Goal: Information Seeking & Learning: Understand process/instructions

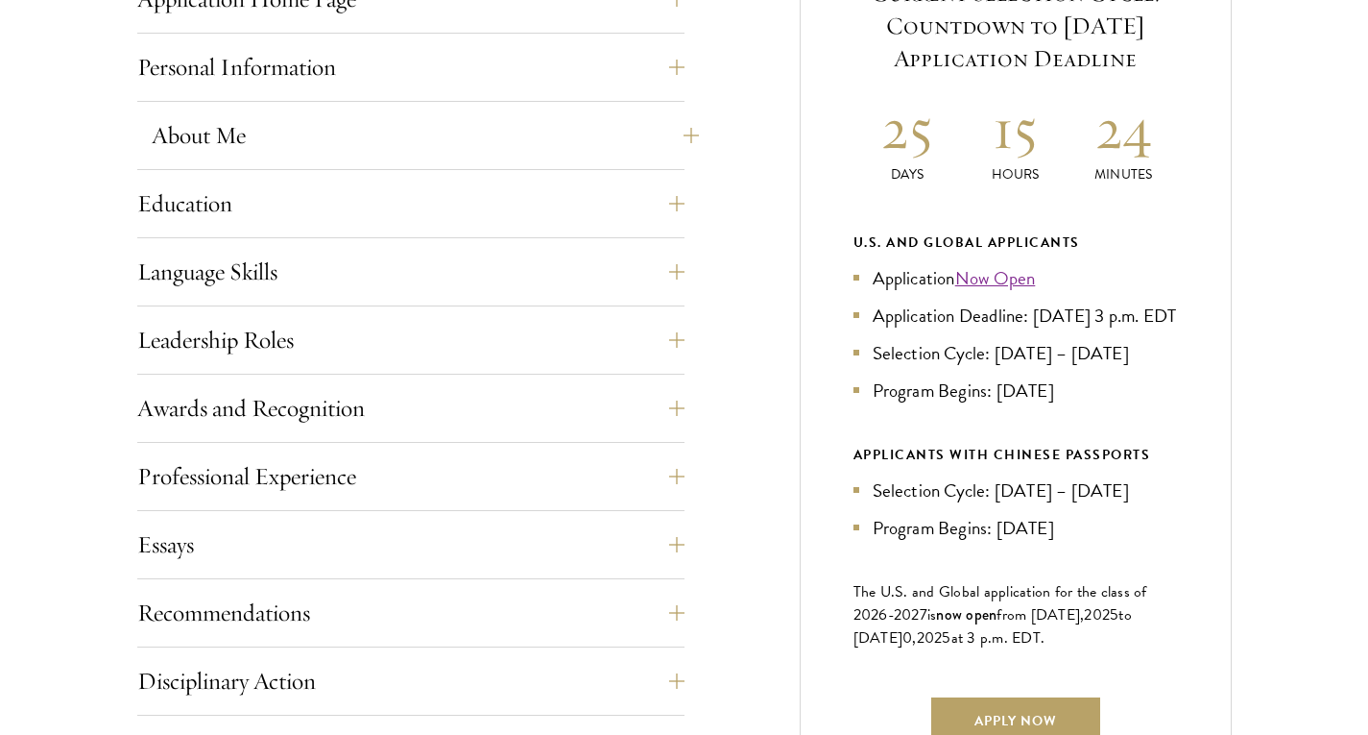
scroll to position [864, 0]
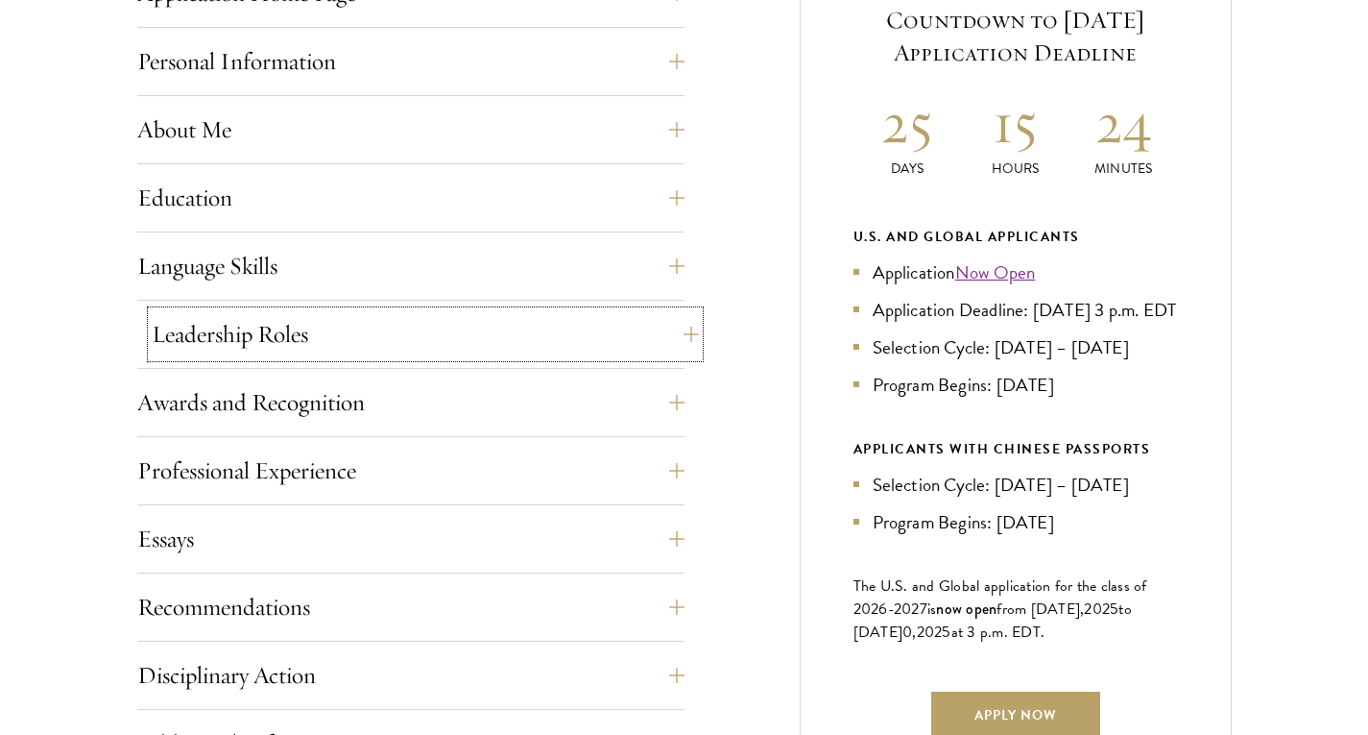
click at [460, 337] on button "Leadership Roles" at bounding box center [425, 334] width 547 height 46
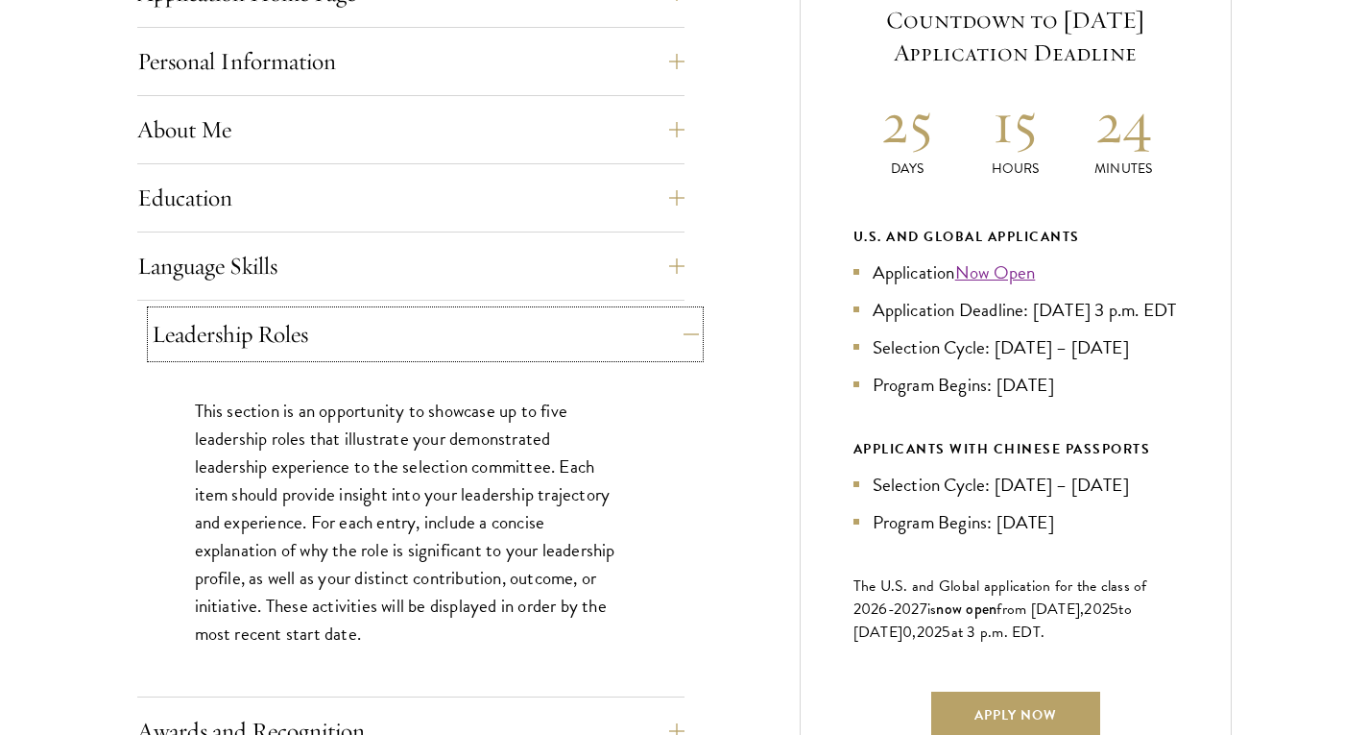
click at [460, 337] on button "Leadership Roles" at bounding box center [425, 334] width 547 height 46
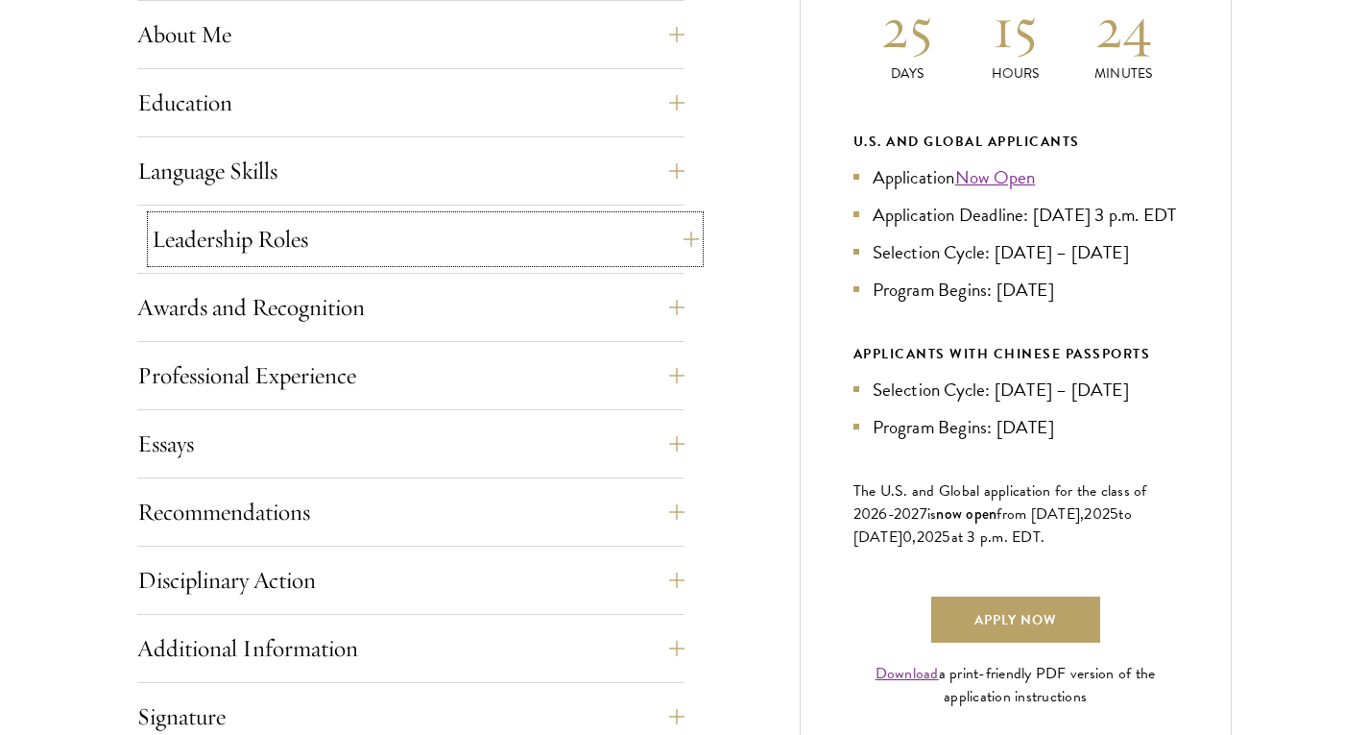
scroll to position [960, 0]
click at [400, 441] on button "Essays" at bounding box center [425, 443] width 547 height 46
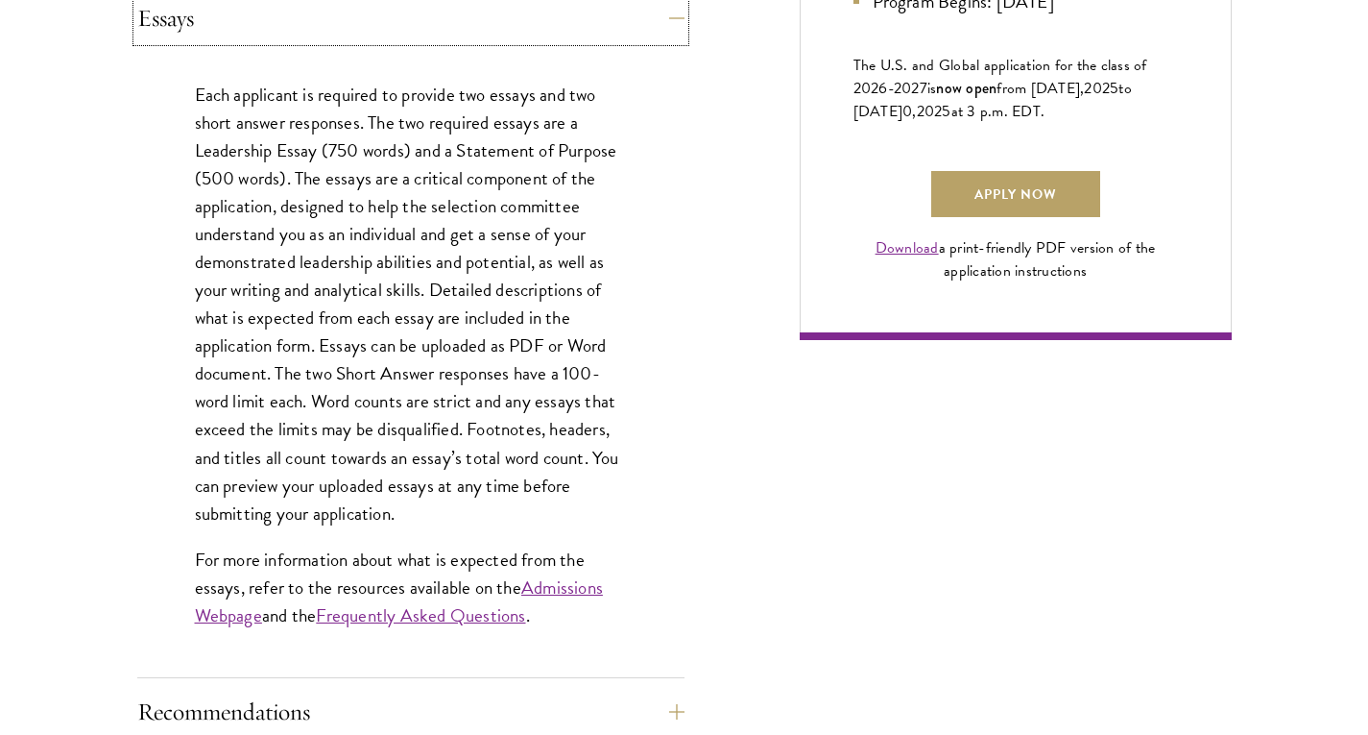
scroll to position [1440, 0]
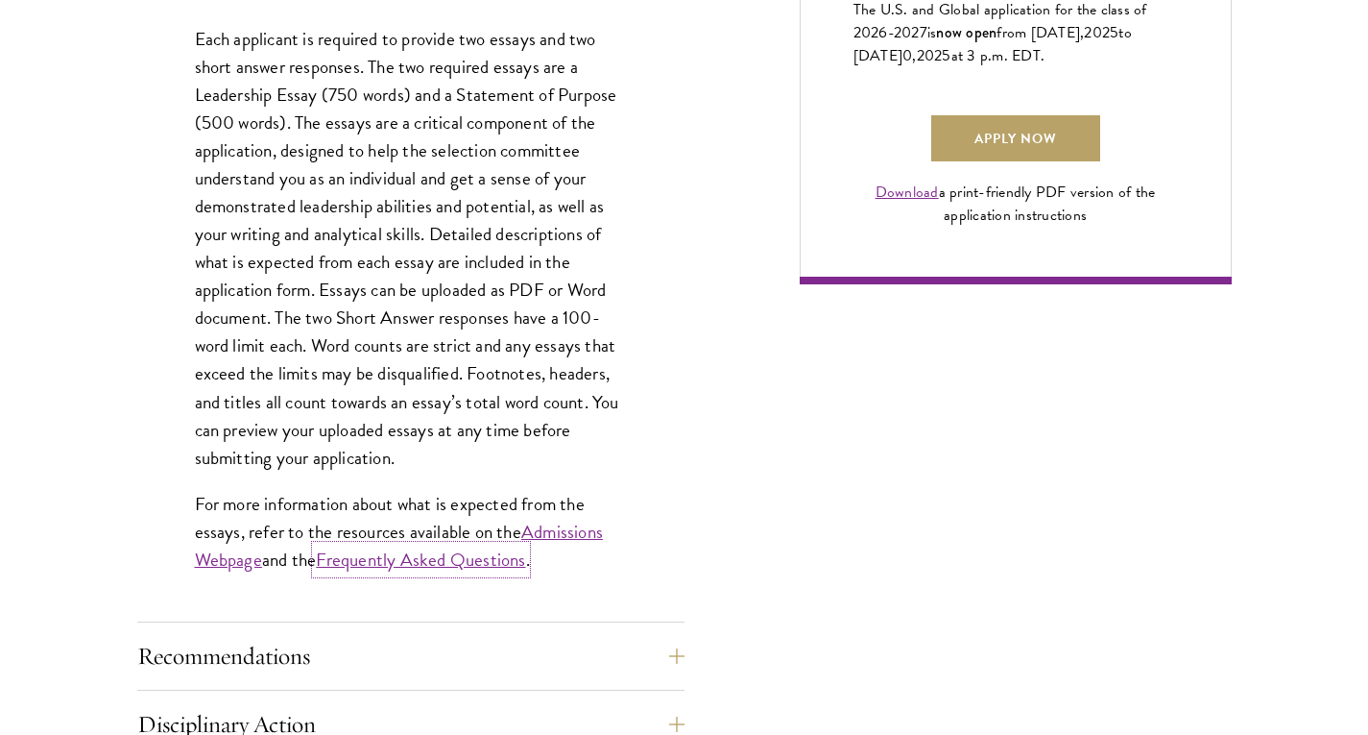
click at [463, 558] on link "Frequently Asked Questions" at bounding box center [420, 559] width 209 height 28
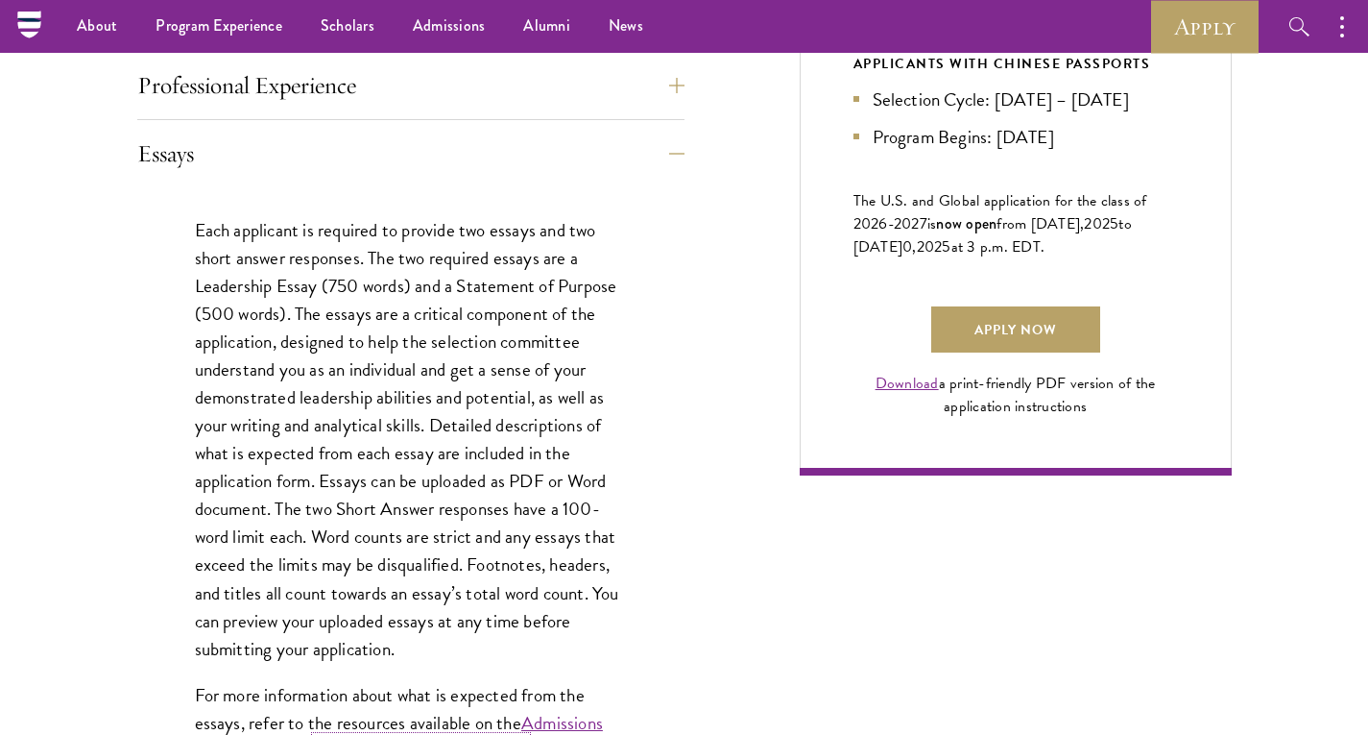
scroll to position [1248, 0]
click at [912, 396] on link "Download" at bounding box center [907, 384] width 63 height 23
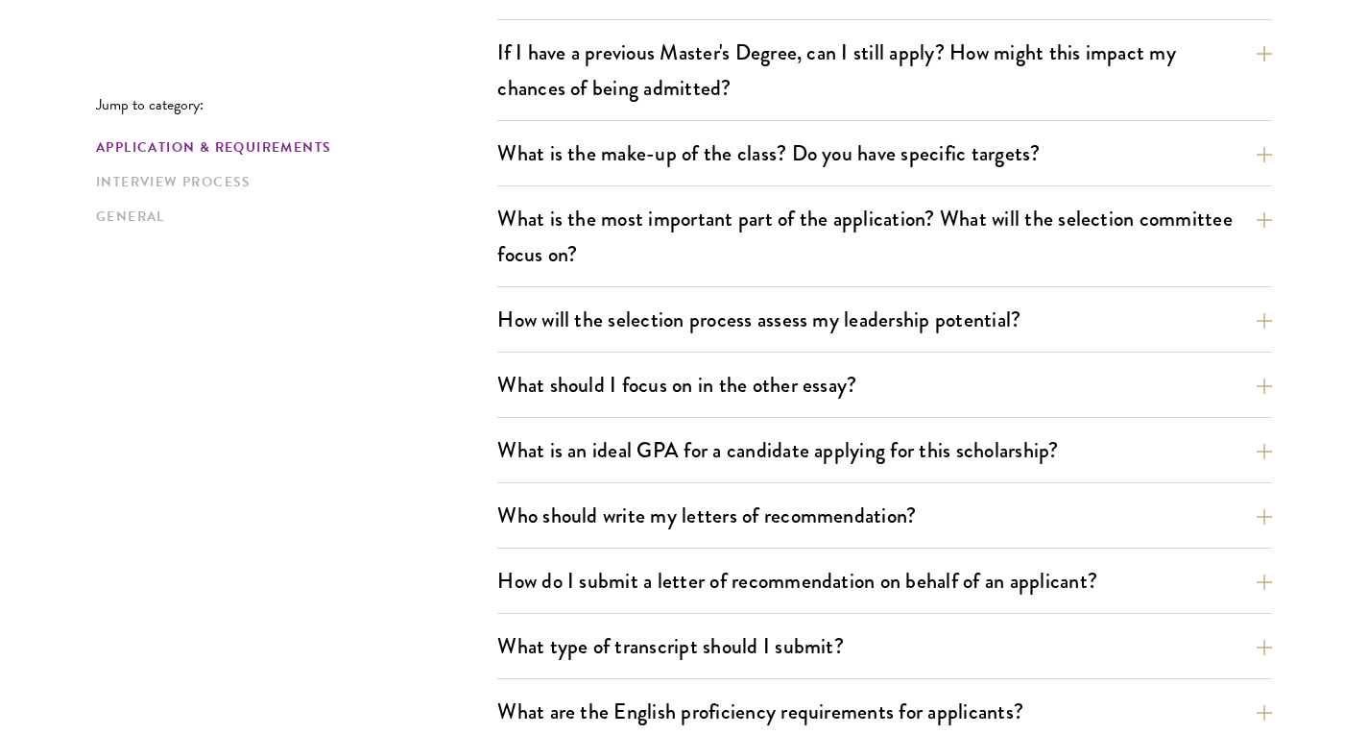
scroll to position [960, 0]
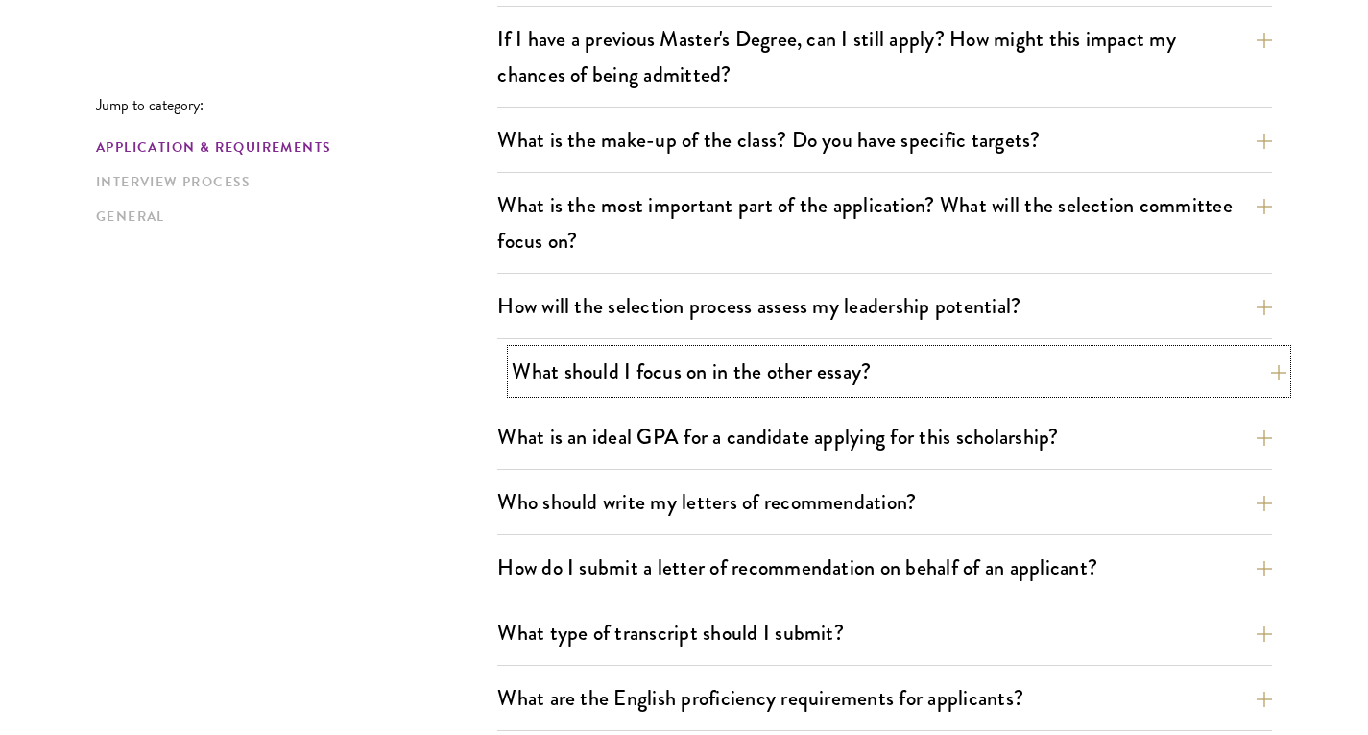
click at [729, 361] on button "What should I focus on in the other essay?" at bounding box center [899, 371] width 775 height 43
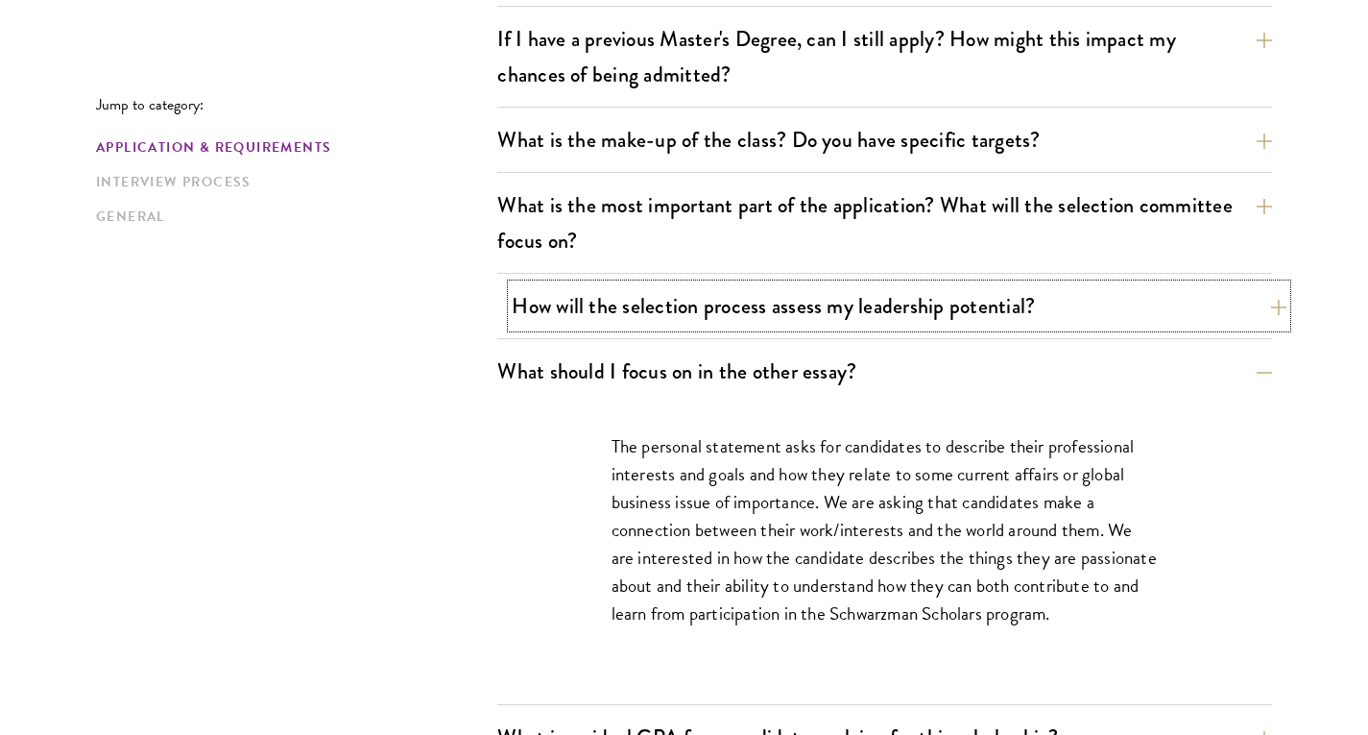
click at [635, 315] on button "How will the selection process assess my leadership potential?" at bounding box center [899, 305] width 775 height 43
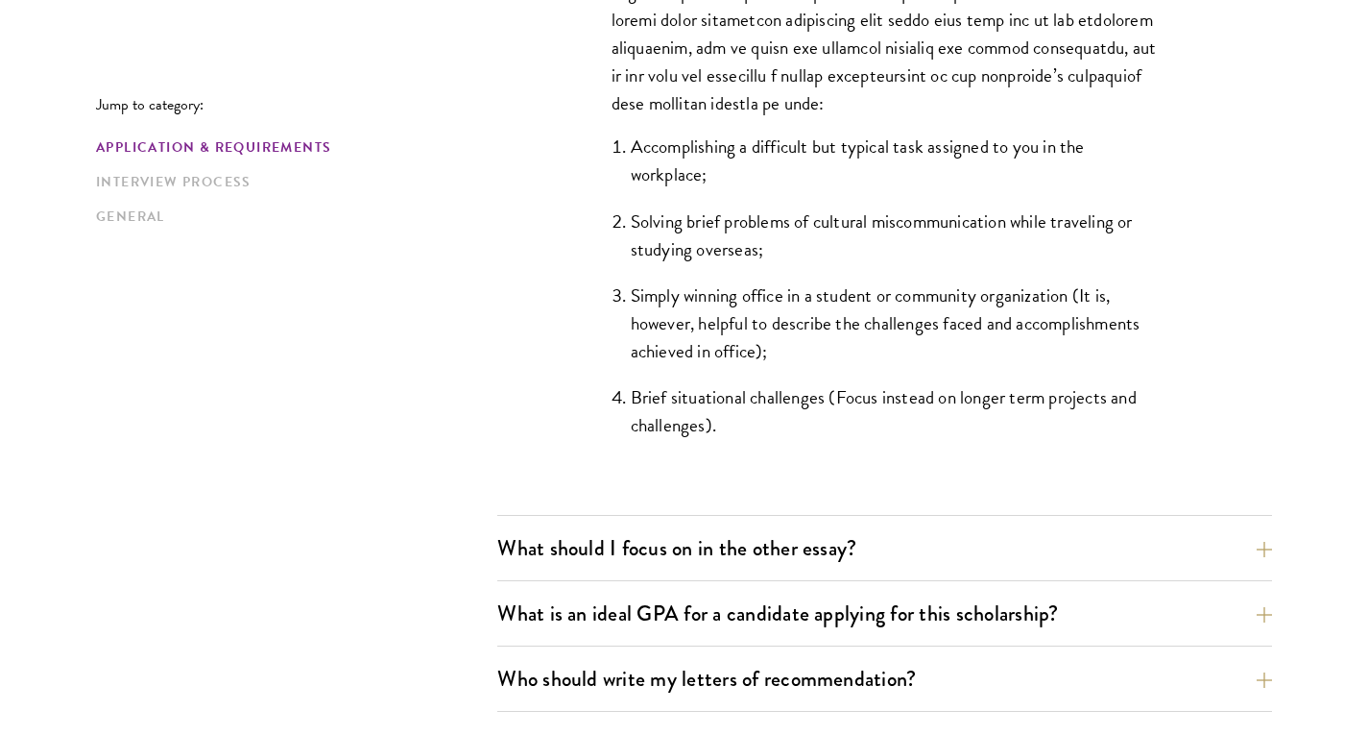
scroll to position [1824, 0]
